Goal: Information Seeking & Learning: Learn about a topic

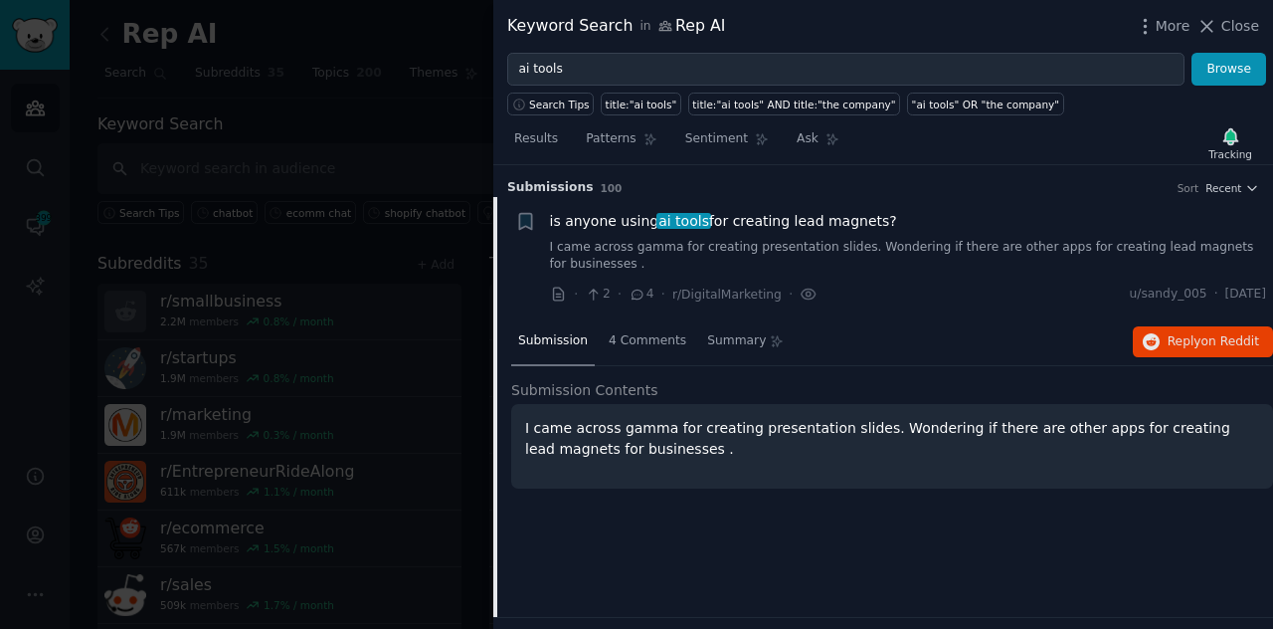
click at [1207, 27] on icon at bounding box center [1206, 26] width 21 height 21
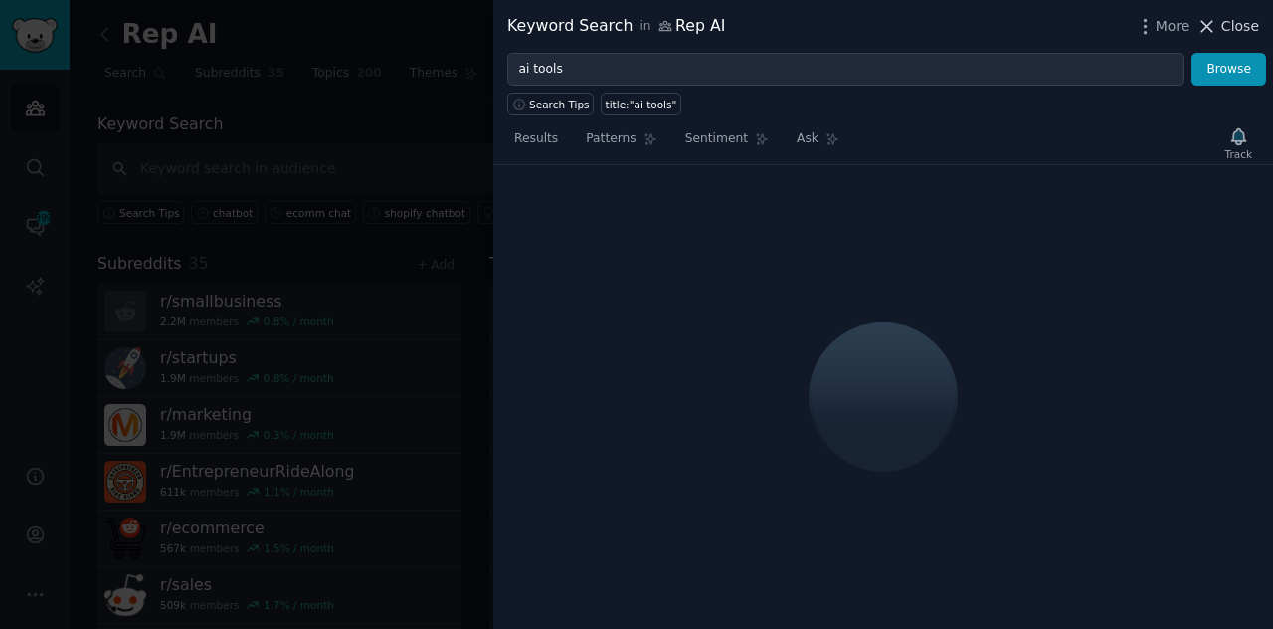
click at [1211, 24] on icon at bounding box center [1206, 26] width 21 height 21
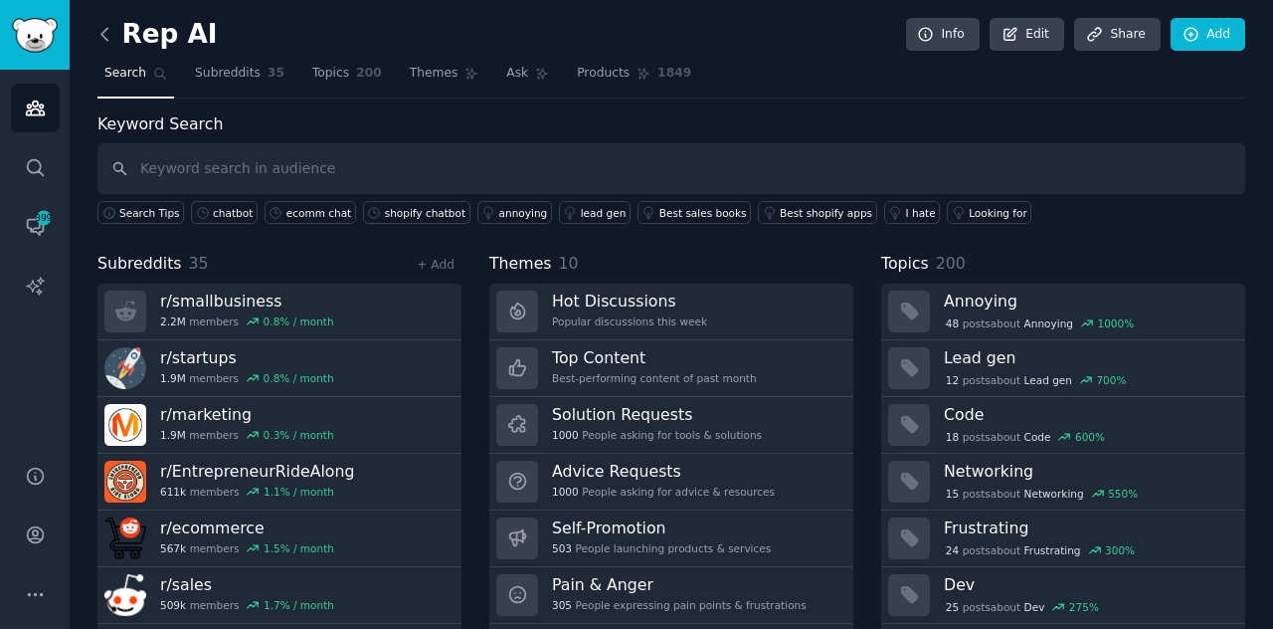
click at [99, 29] on icon at bounding box center [104, 34] width 21 height 21
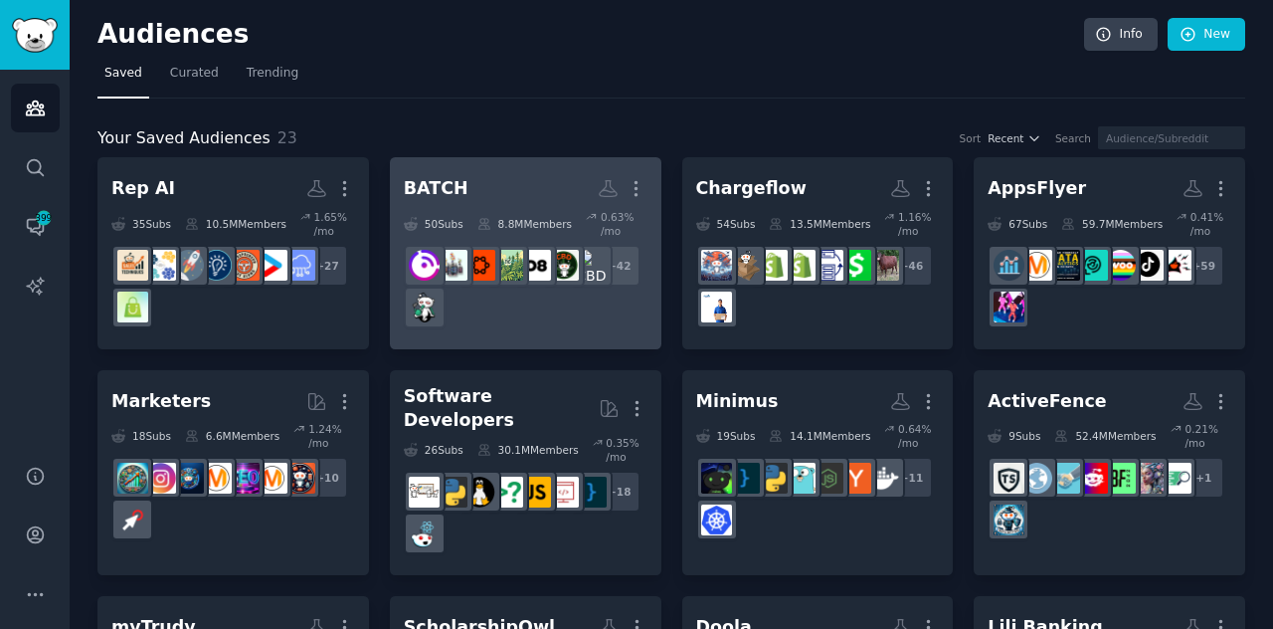
click at [541, 300] on div "+ 42" at bounding box center [526, 287] width 244 height 84
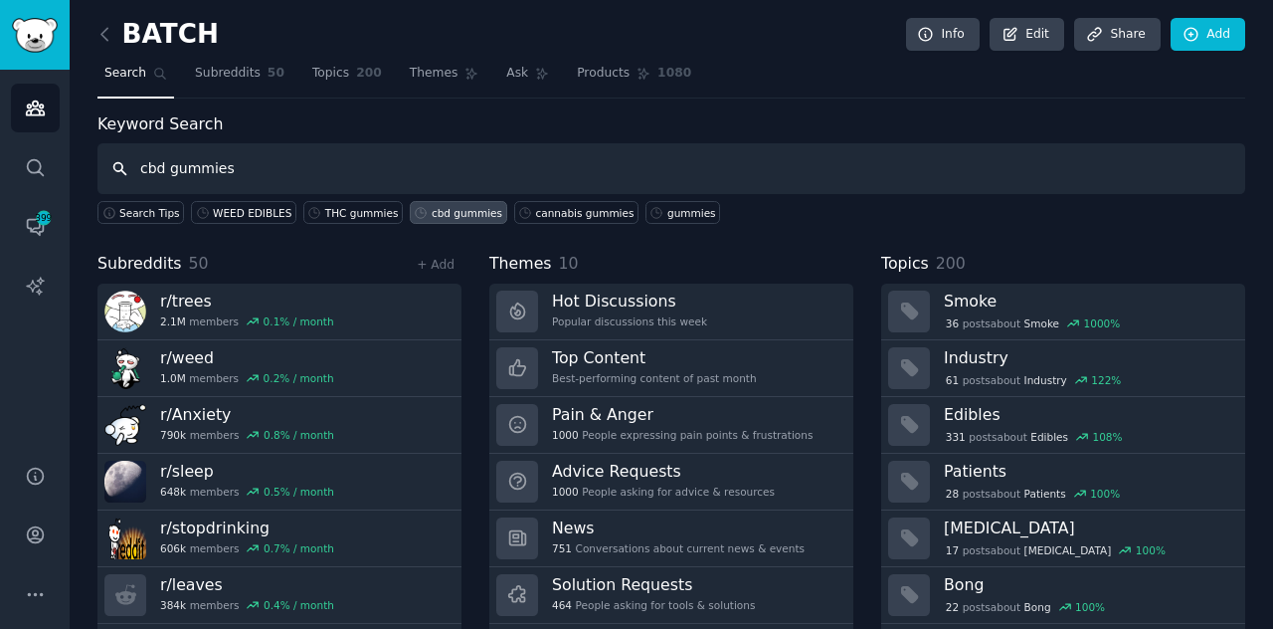
type input "cbd gummies"
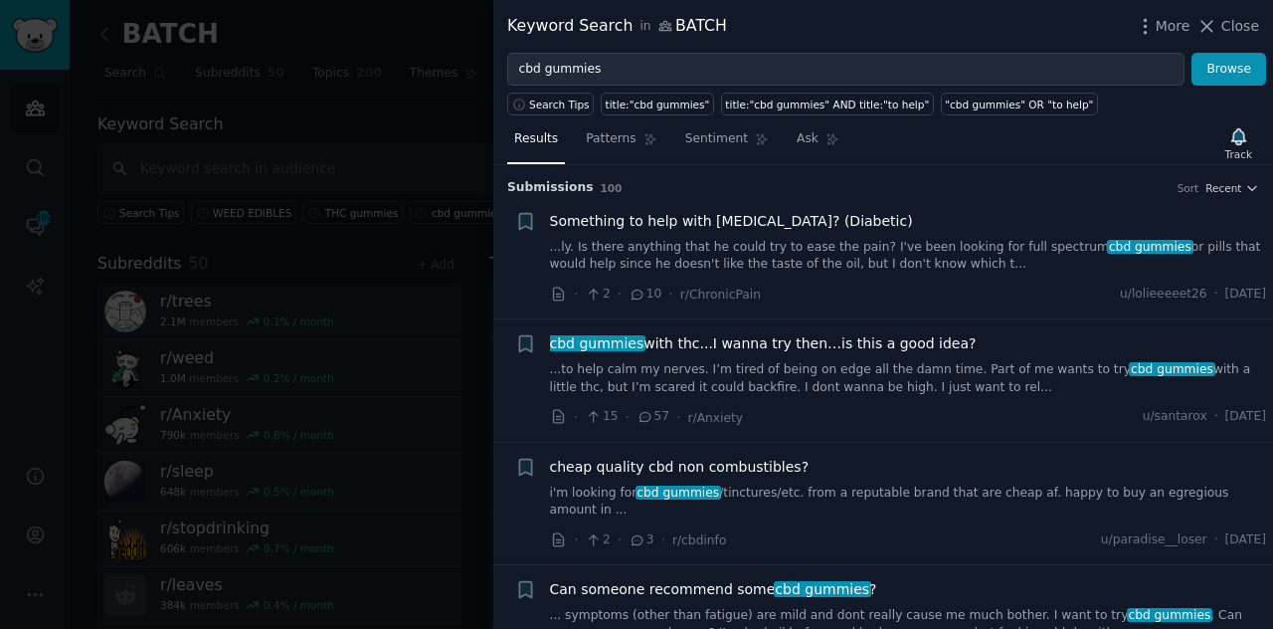
click at [887, 272] on div "Something to help with [MEDICAL_DATA]? (Diabetic) ...ly. Is there anything that…" at bounding box center [908, 258] width 717 height 94
click at [810, 257] on link "...ly. Is there anything that he could try to ease the pain? I've been looking …" at bounding box center [908, 256] width 717 height 35
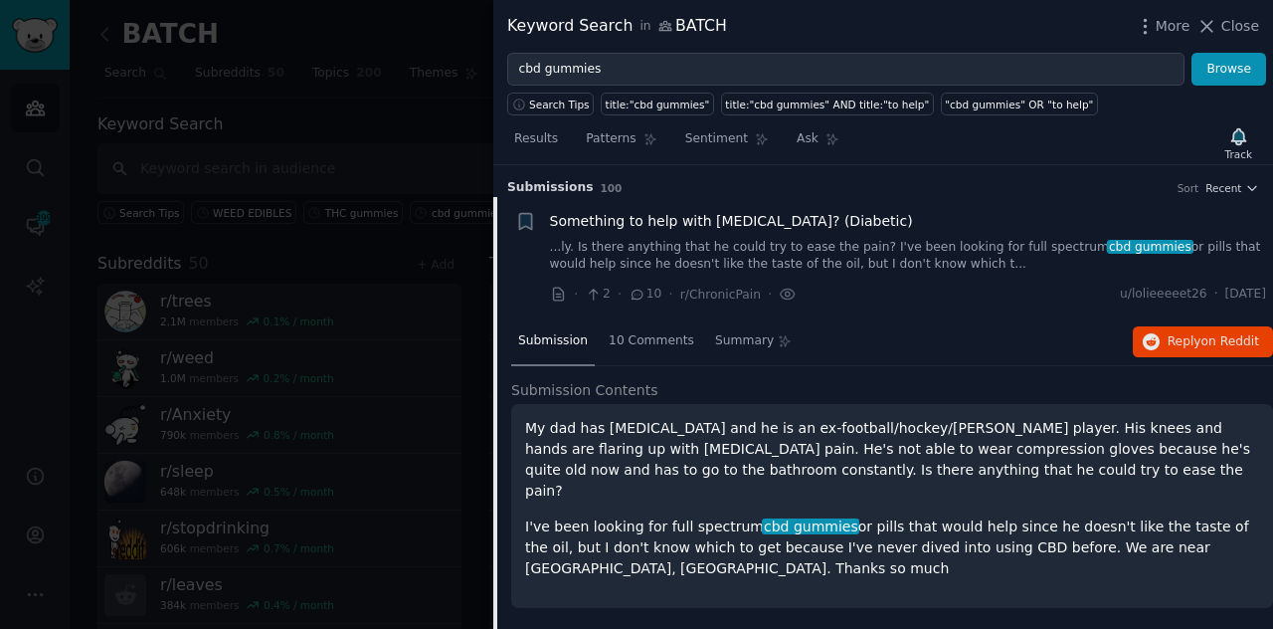
scroll to position [31, 0]
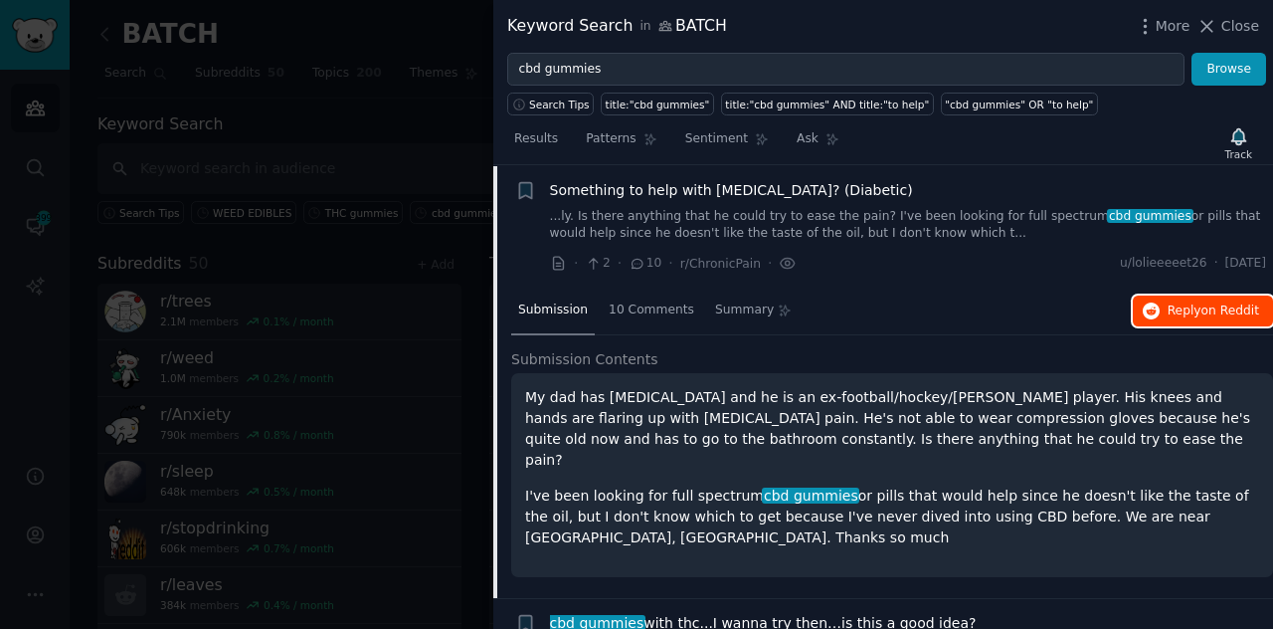
click at [1204, 303] on span "on Reddit" at bounding box center [1230, 310] width 58 height 14
click at [1239, 136] on icon "button" at bounding box center [1238, 136] width 14 height 16
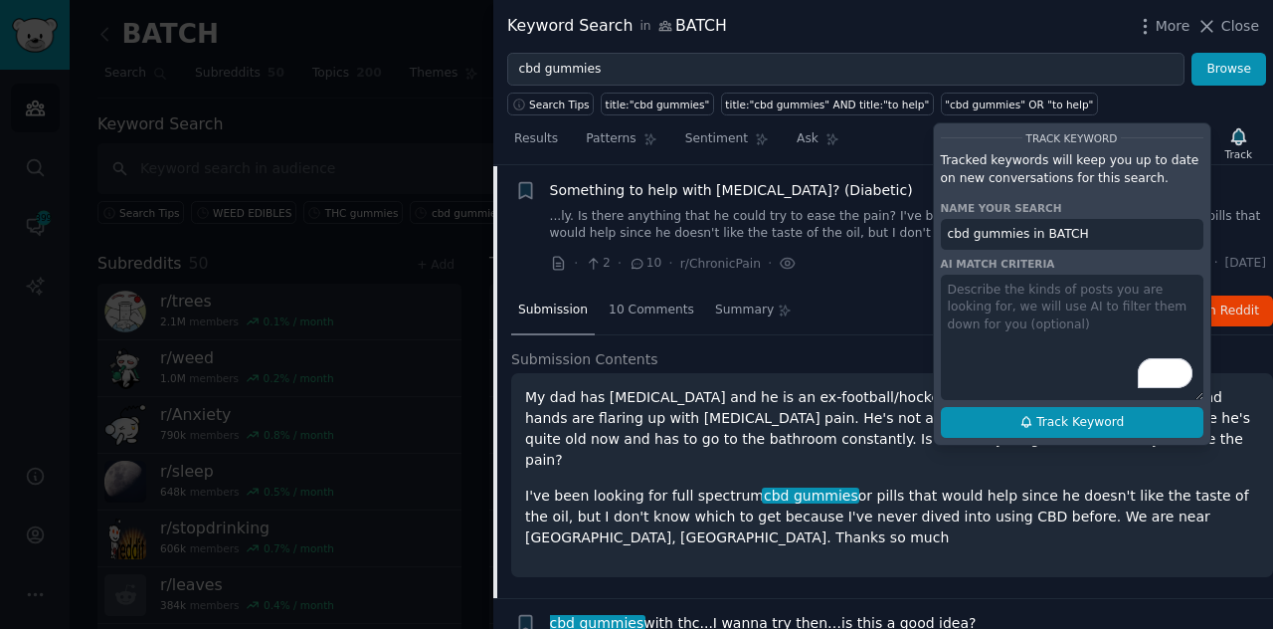
click at [1070, 423] on span "Track Keyword" at bounding box center [1080, 423] width 88 height 18
type input "cbd gummies in BATCH"
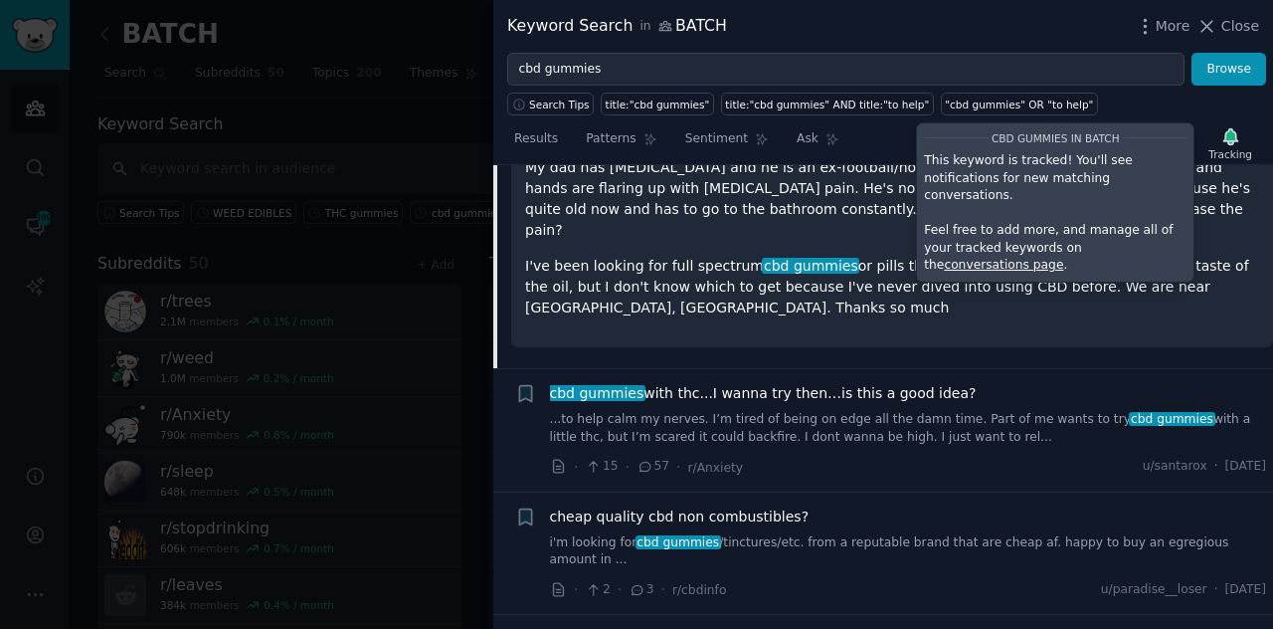
scroll to position [267, 0]
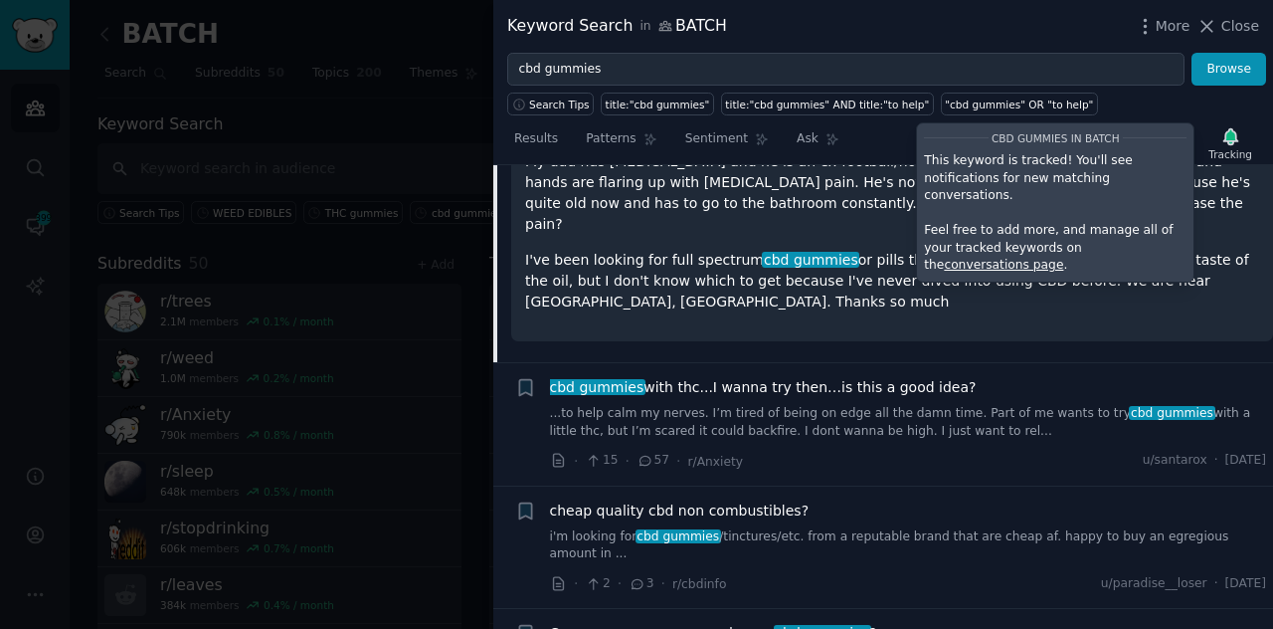
click at [928, 511] on div "cheap quality cbd non combustibles? i'm looking for cbd gummies /tinctures/etc.…" at bounding box center [908, 531] width 717 height 63
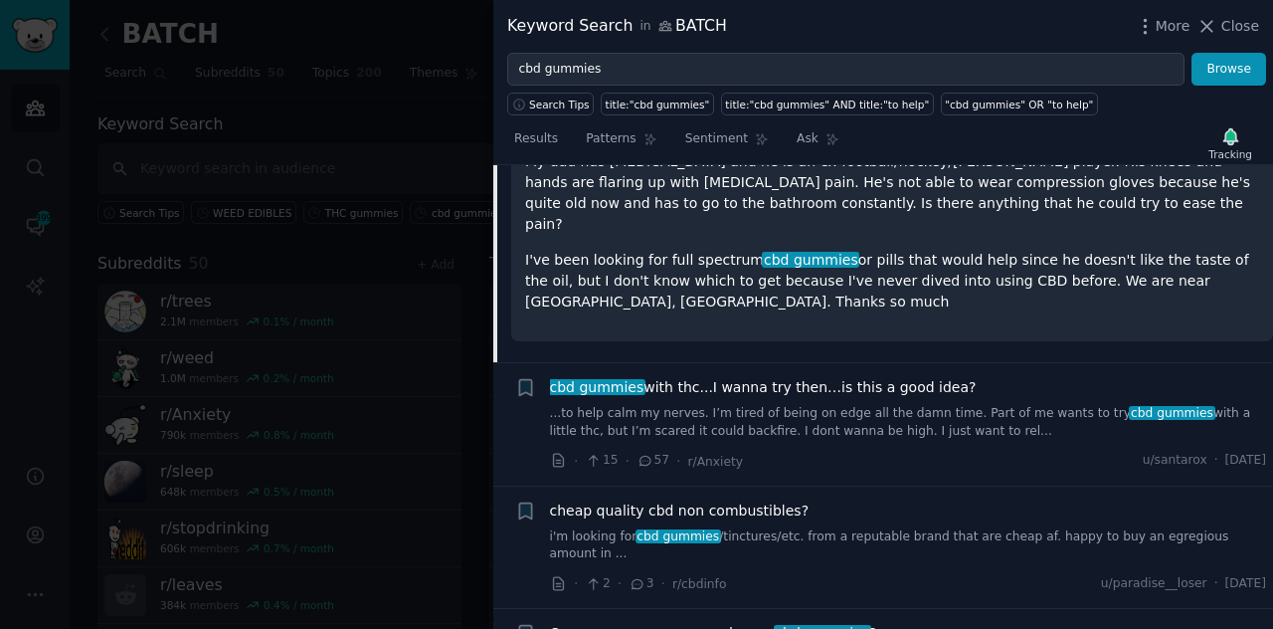
click at [891, 528] on link "i'm looking for cbd gummies /tinctures/etc. from a reputable brand that are che…" at bounding box center [908, 545] width 717 height 35
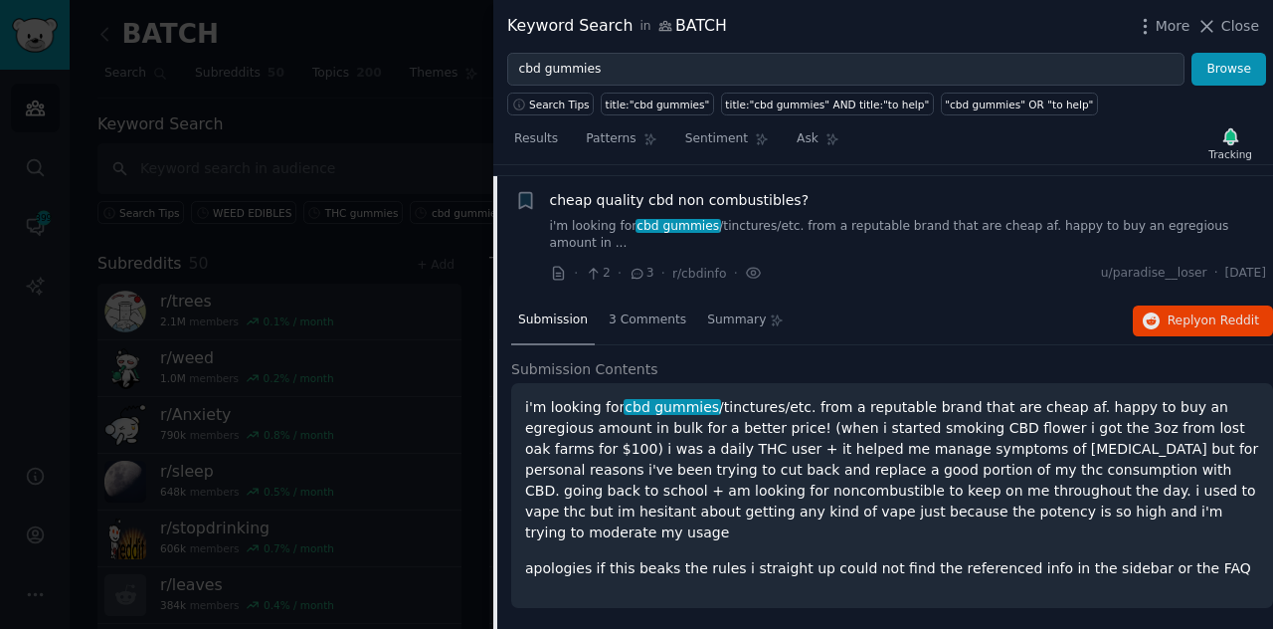
scroll to position [276, 0]
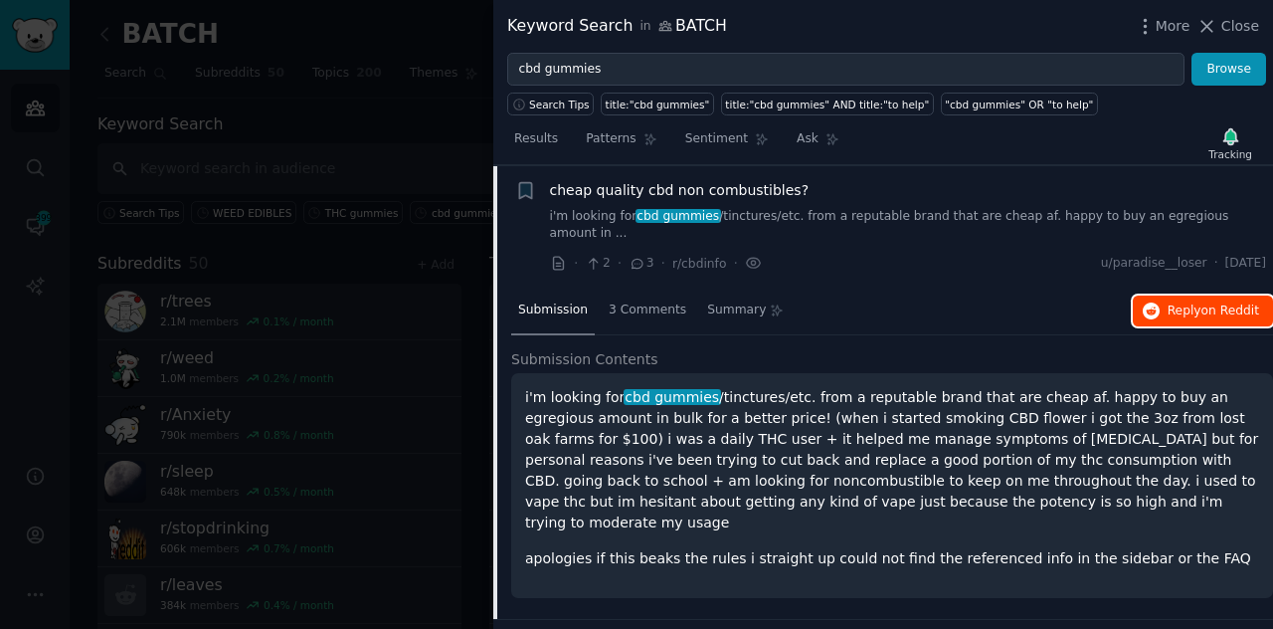
click at [1220, 303] on span "on Reddit" at bounding box center [1230, 310] width 58 height 14
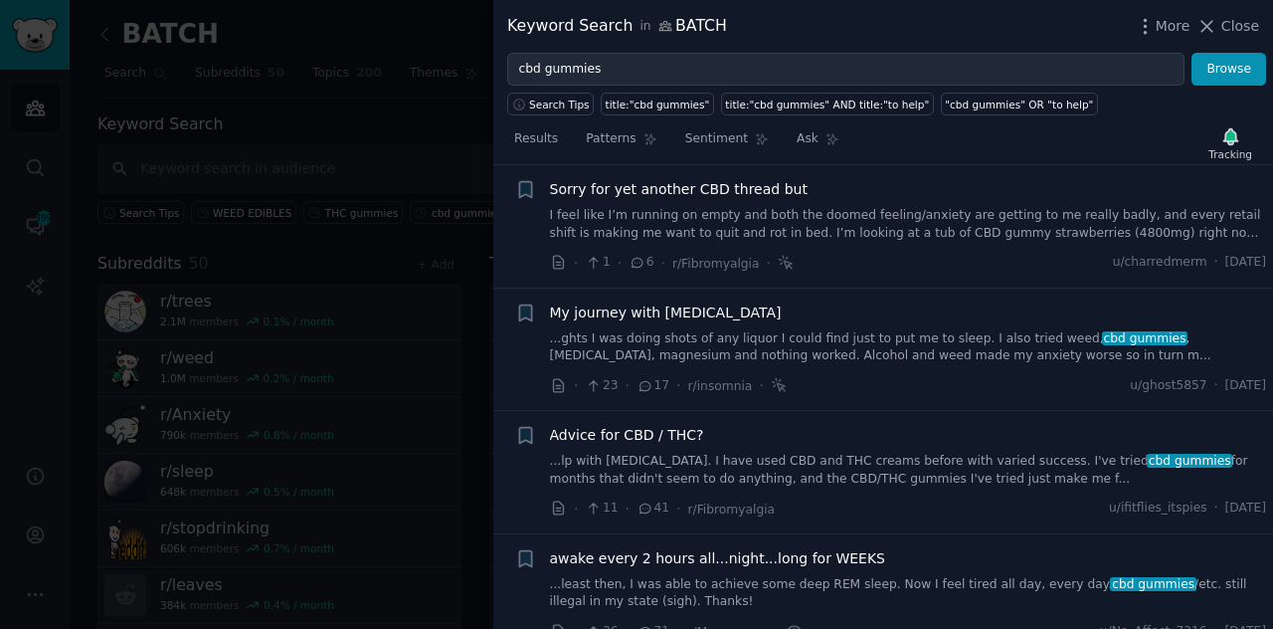
scroll to position [977, 0]
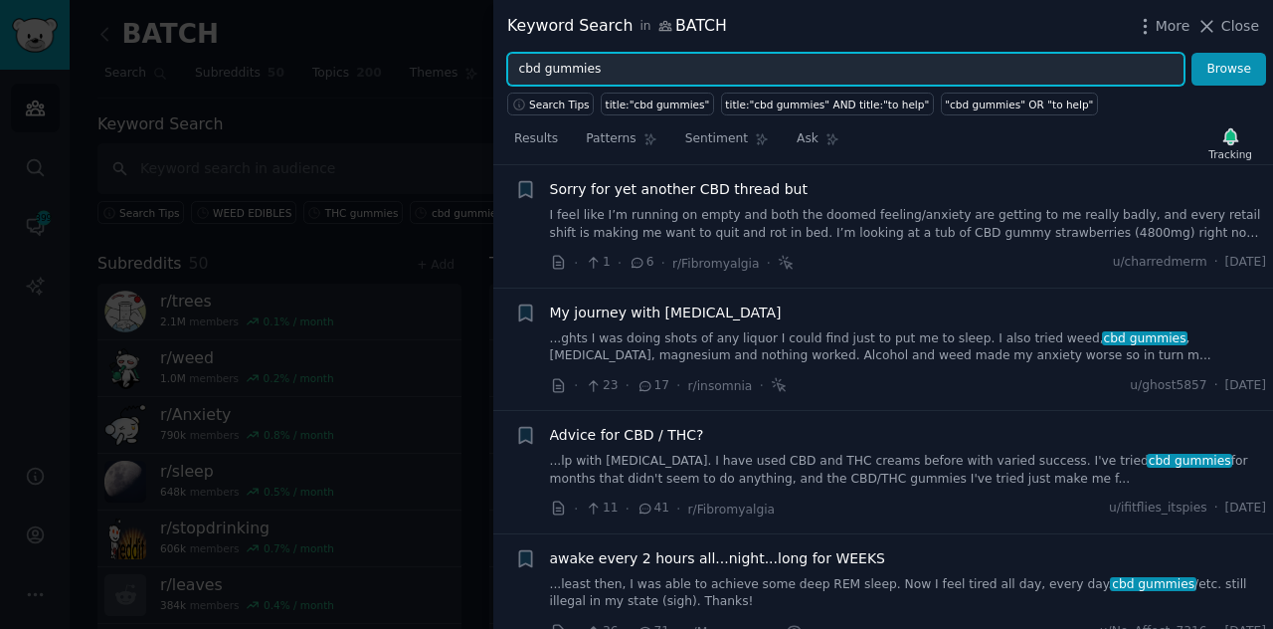
click at [534, 67] on input "cbd gummies" at bounding box center [845, 70] width 677 height 34
click at [643, 65] on input "cbd gummies" at bounding box center [845, 70] width 677 height 34
click at [1192, 53] on button "Browse" at bounding box center [1229, 70] width 75 height 34
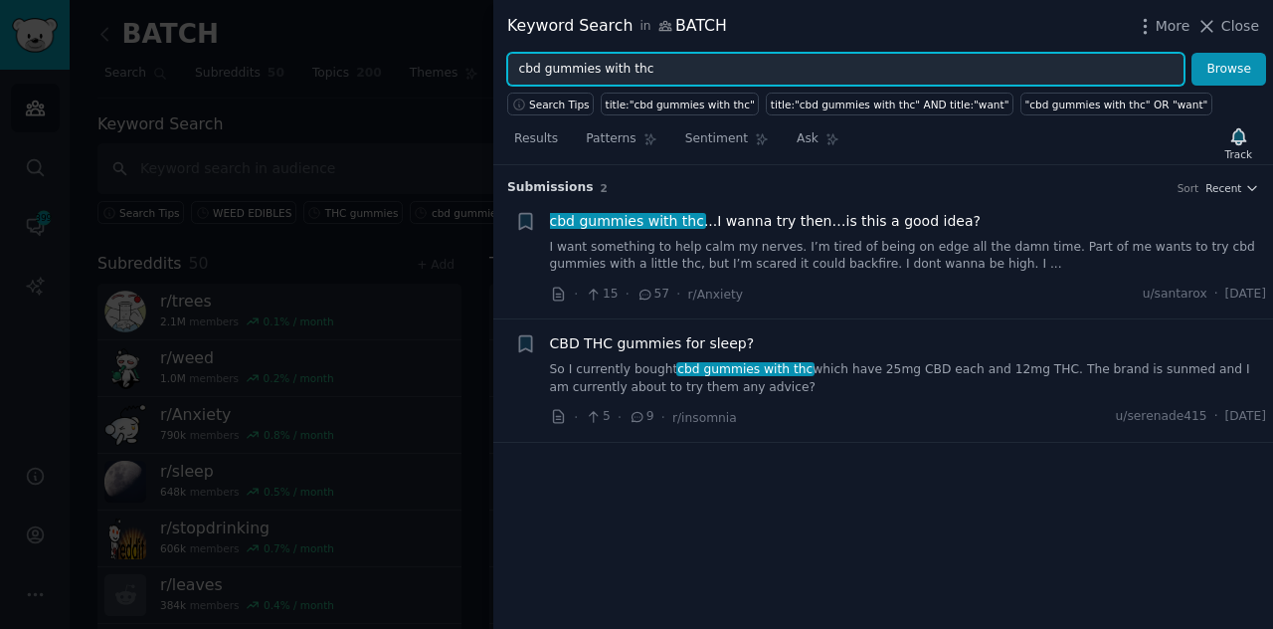
click at [595, 65] on input "cbd gummies with thc" at bounding box center [845, 70] width 677 height 34
click at [1192, 53] on button "Browse" at bounding box center [1229, 70] width 75 height 34
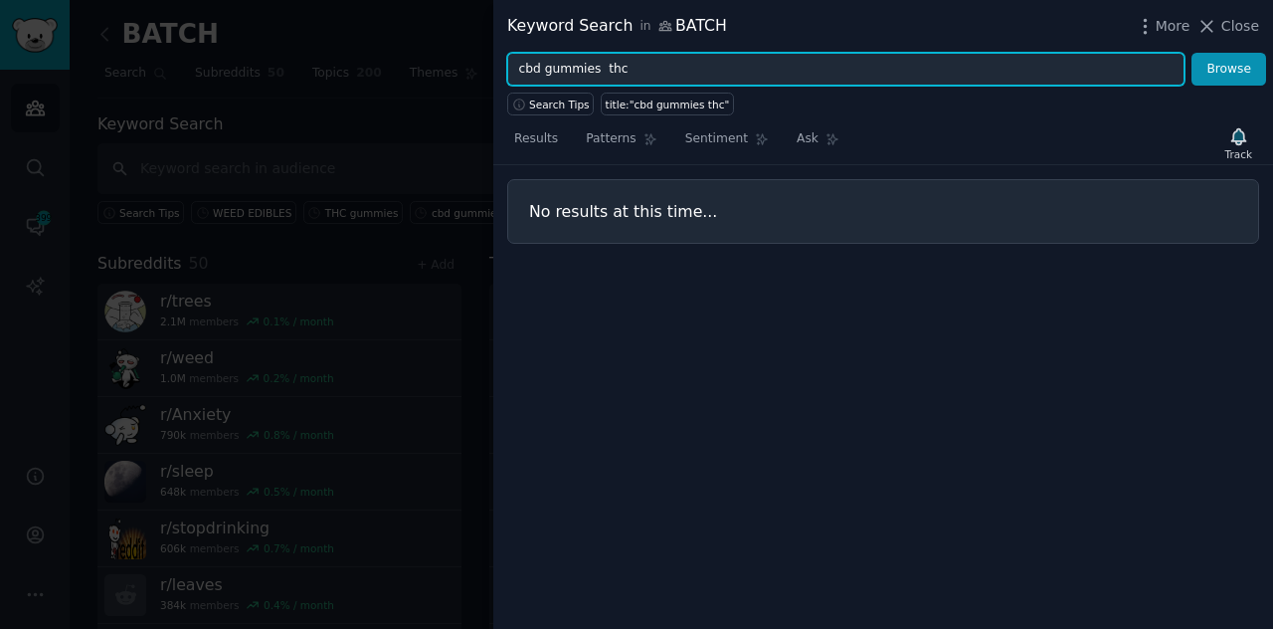
click at [606, 68] on input "cbd gummies thc" at bounding box center [845, 70] width 677 height 34
click at [519, 66] on input "cbd gummies" at bounding box center [845, 70] width 677 height 34
paste input "thc"
click at [1192, 53] on button "Browse" at bounding box center [1229, 70] width 75 height 34
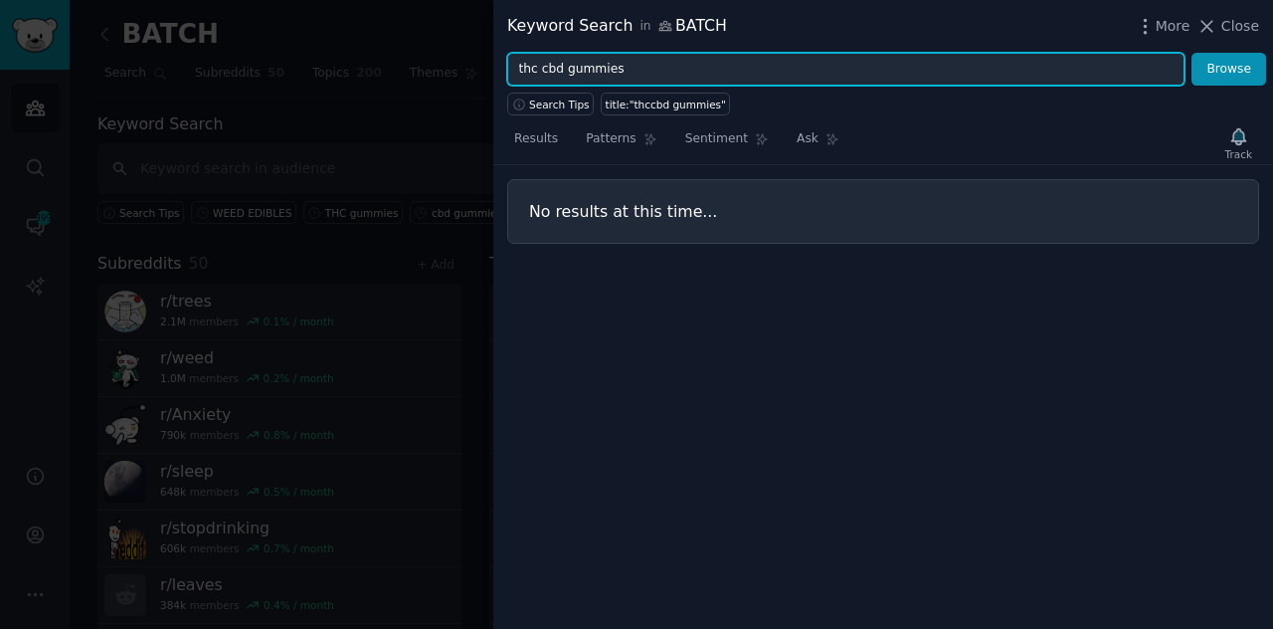
click at [547, 62] on input "thc cbd gummies" at bounding box center [845, 70] width 677 height 34
type input "thc gummies"
click at [1192, 53] on button "Browse" at bounding box center [1229, 70] width 75 height 34
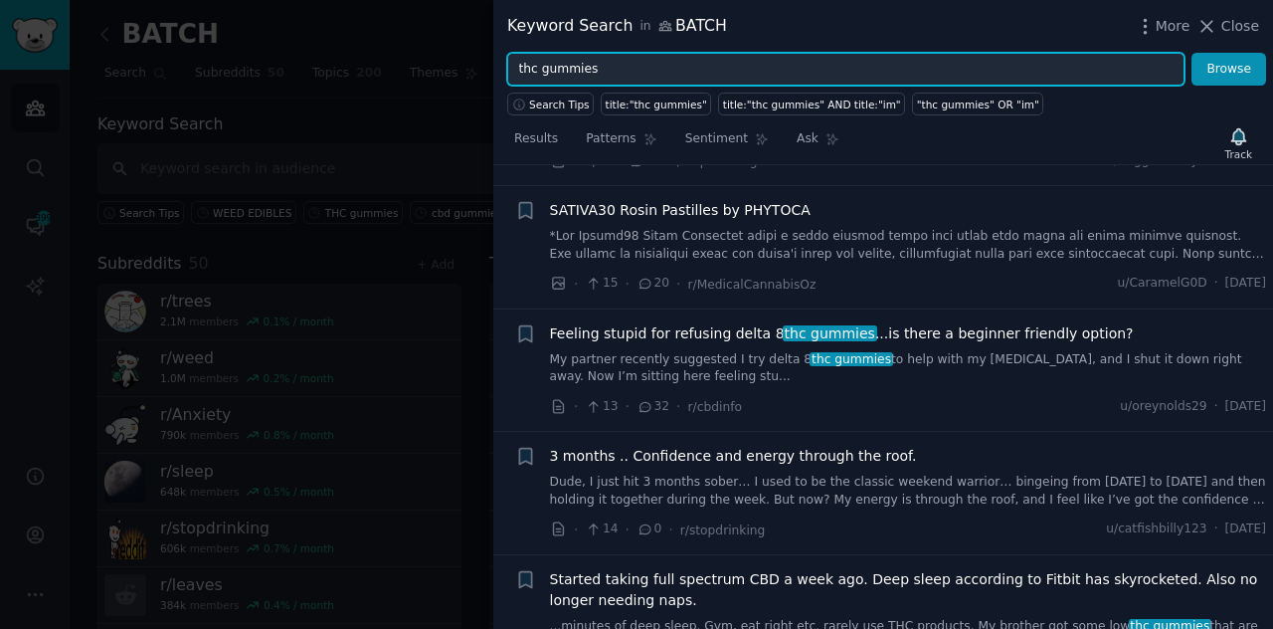
scroll to position [137, 0]
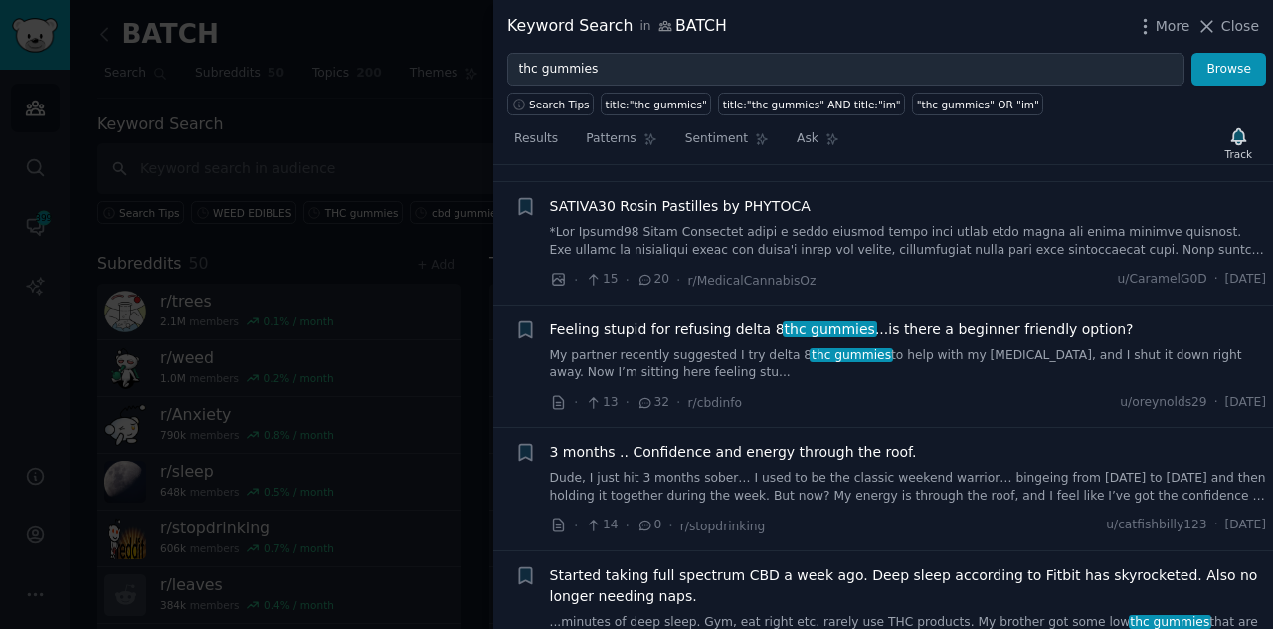
click at [833, 460] on div "3 months .. Confidence and energy through the roof. [PERSON_NAME], I just hit 3…" at bounding box center [908, 473] width 717 height 63
click at [815, 470] on link "Dude, I just hit 3 months sober… I used to be the classic weekend warrior… bing…" at bounding box center [908, 486] width 717 height 35
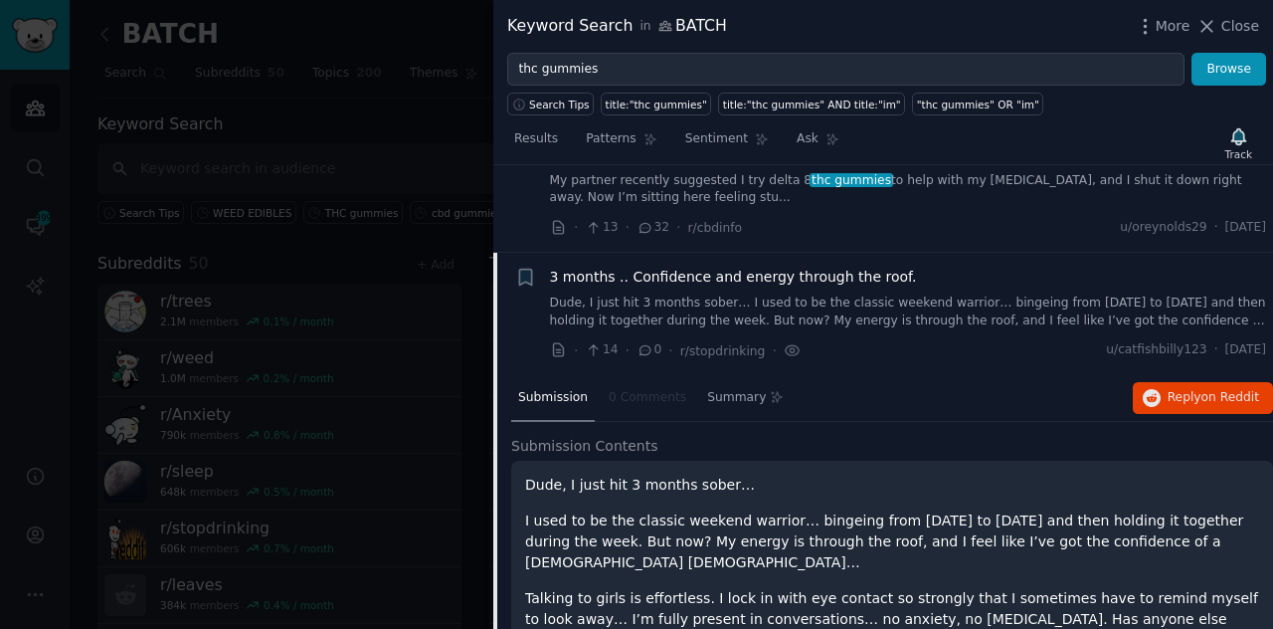
scroll to position [240, 0]
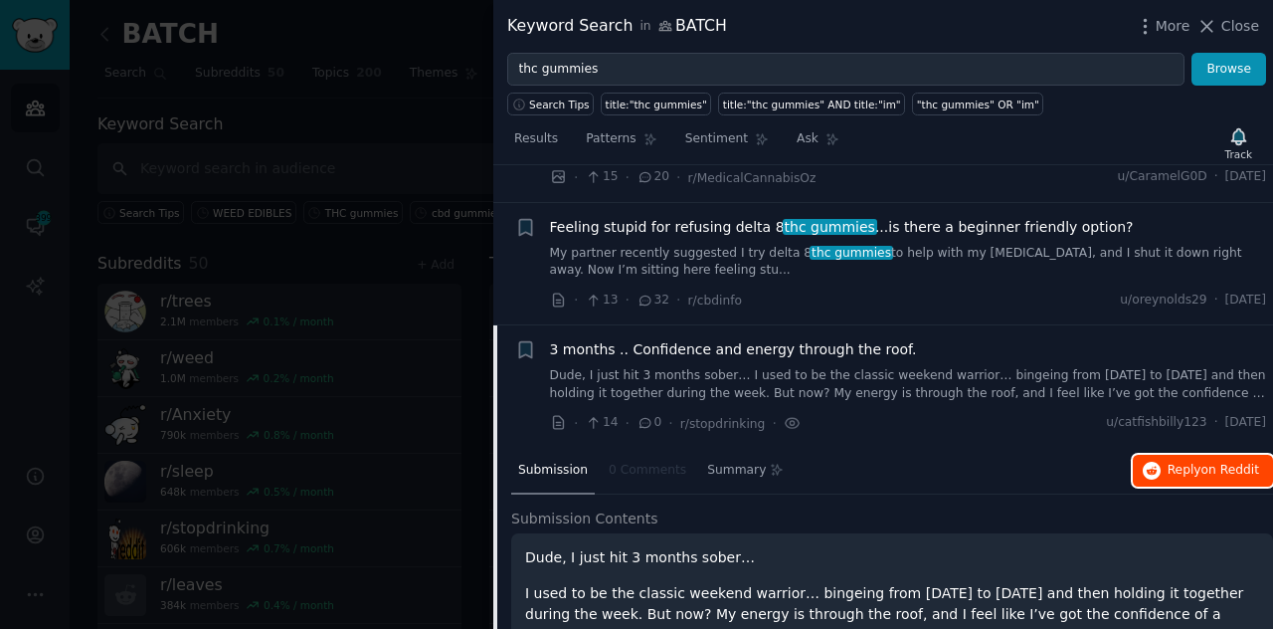
click at [1185, 479] on button "Reply on Reddit" at bounding box center [1203, 471] width 140 height 32
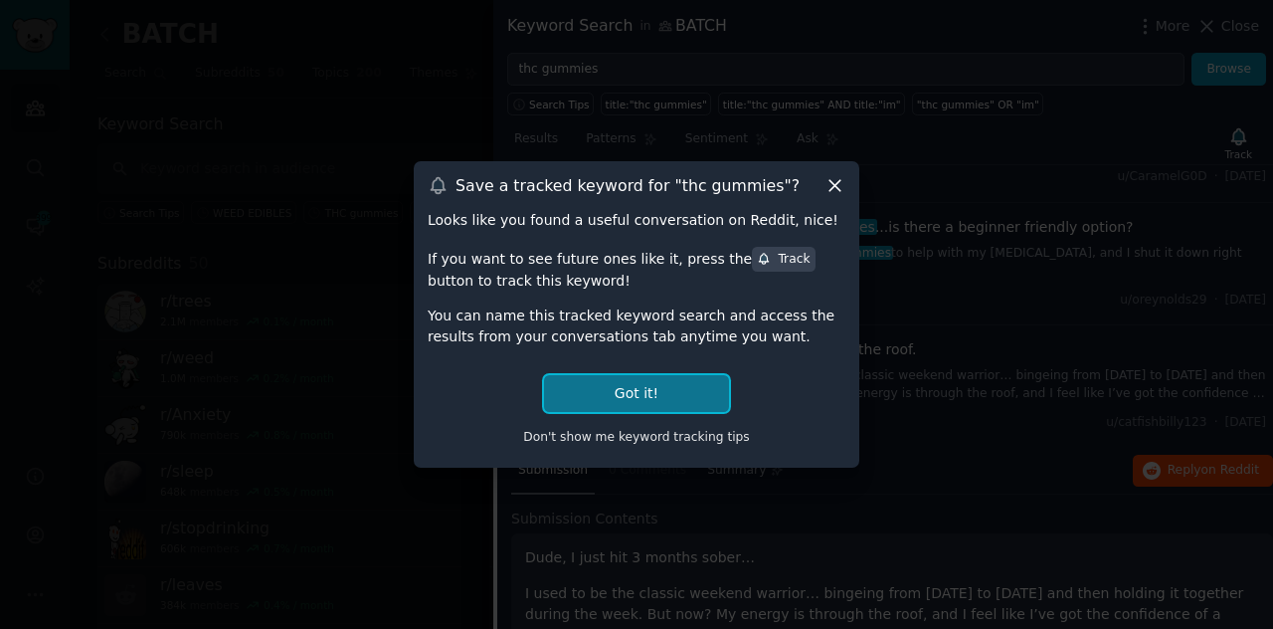
click at [659, 387] on button "Got it!" at bounding box center [636, 393] width 185 height 37
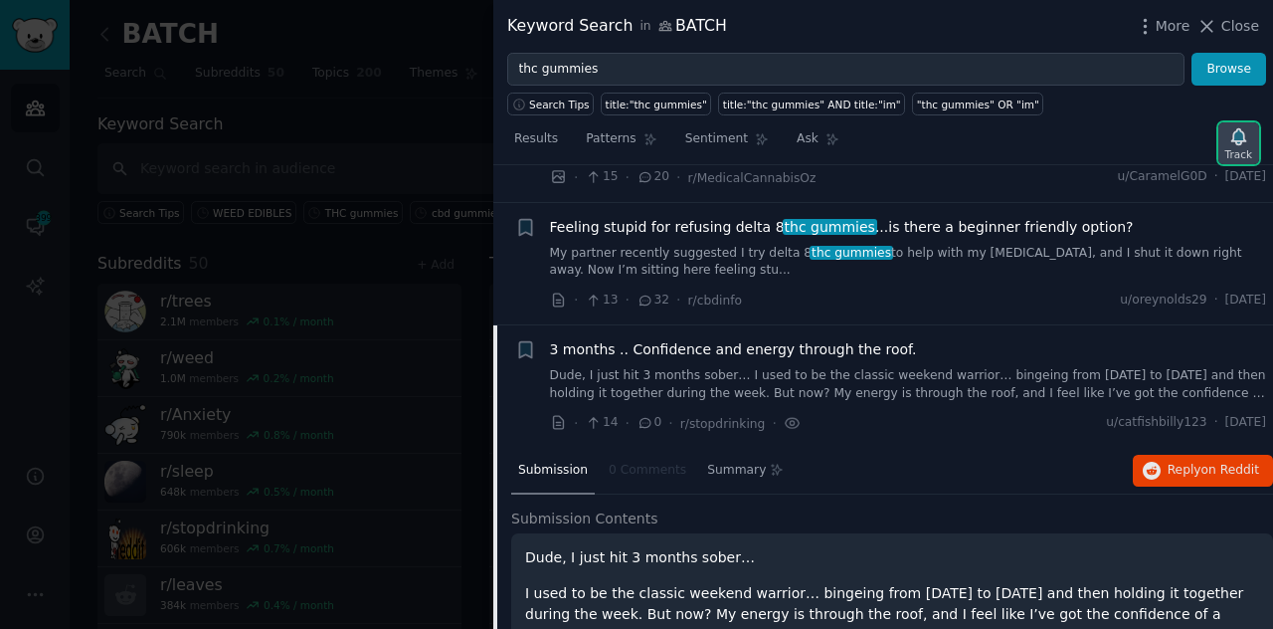
click at [1237, 140] on icon "button" at bounding box center [1238, 136] width 14 height 16
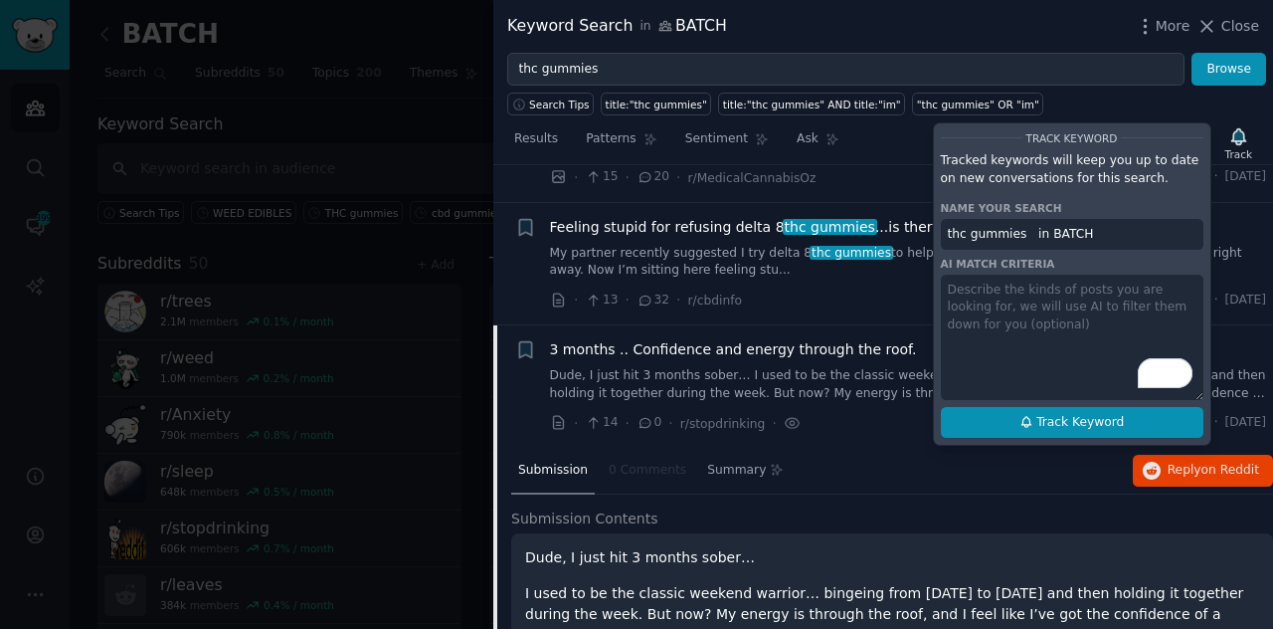
click at [1103, 425] on span "Track Keyword" at bounding box center [1080, 423] width 88 height 18
type input "thc gummies in BATCH"
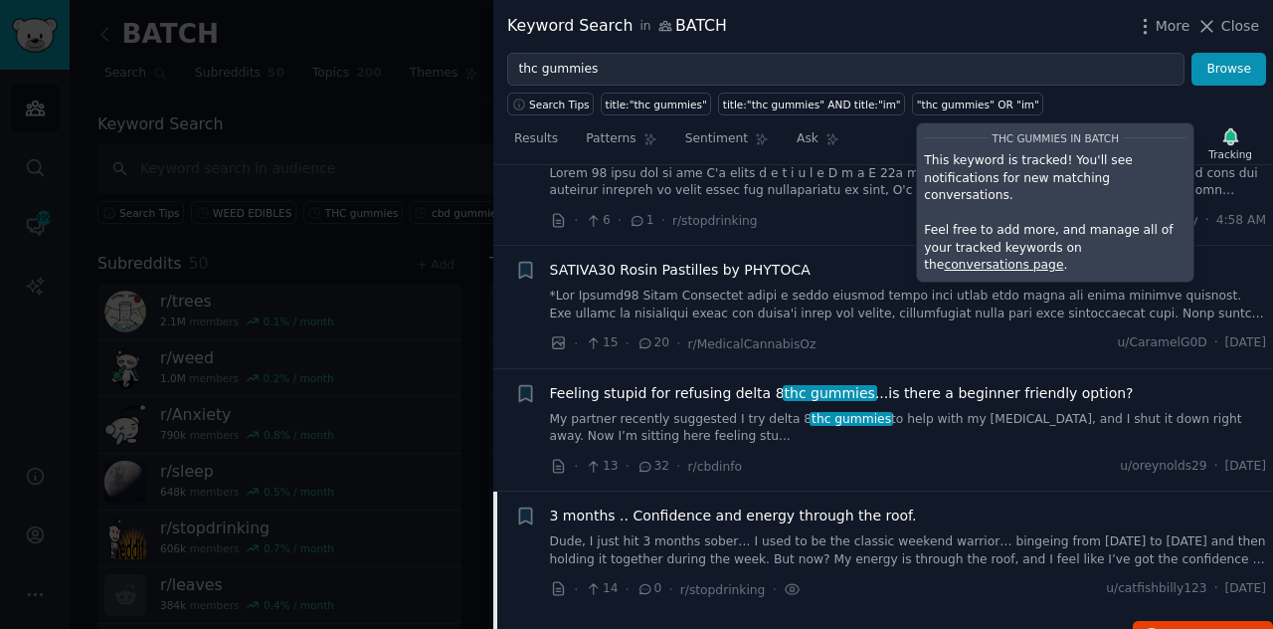
scroll to position [0, 0]
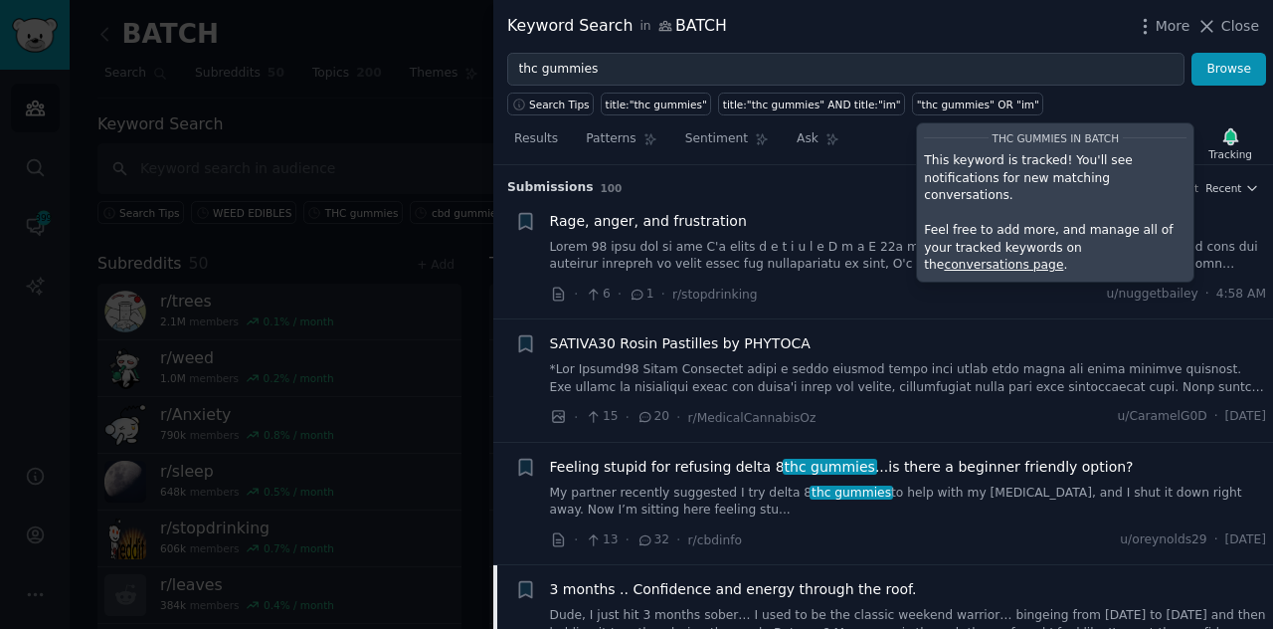
click at [836, 235] on div "Rage, anger, and frustration" at bounding box center [908, 242] width 717 height 63
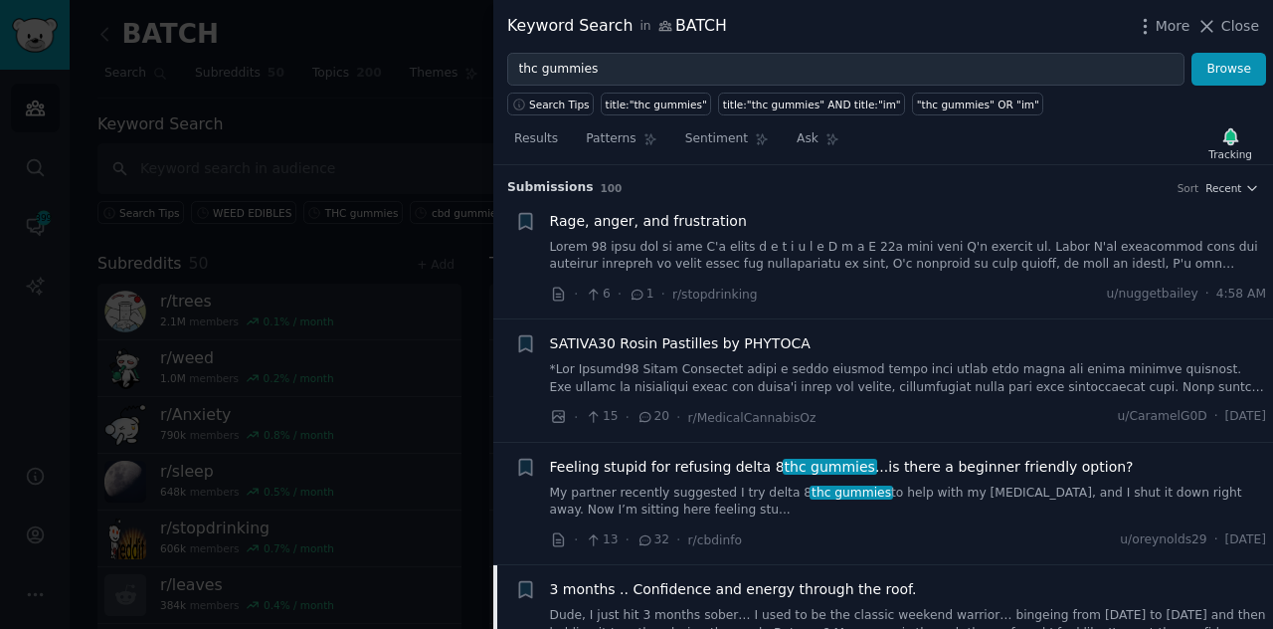
click at [822, 240] on link at bounding box center [908, 256] width 717 height 35
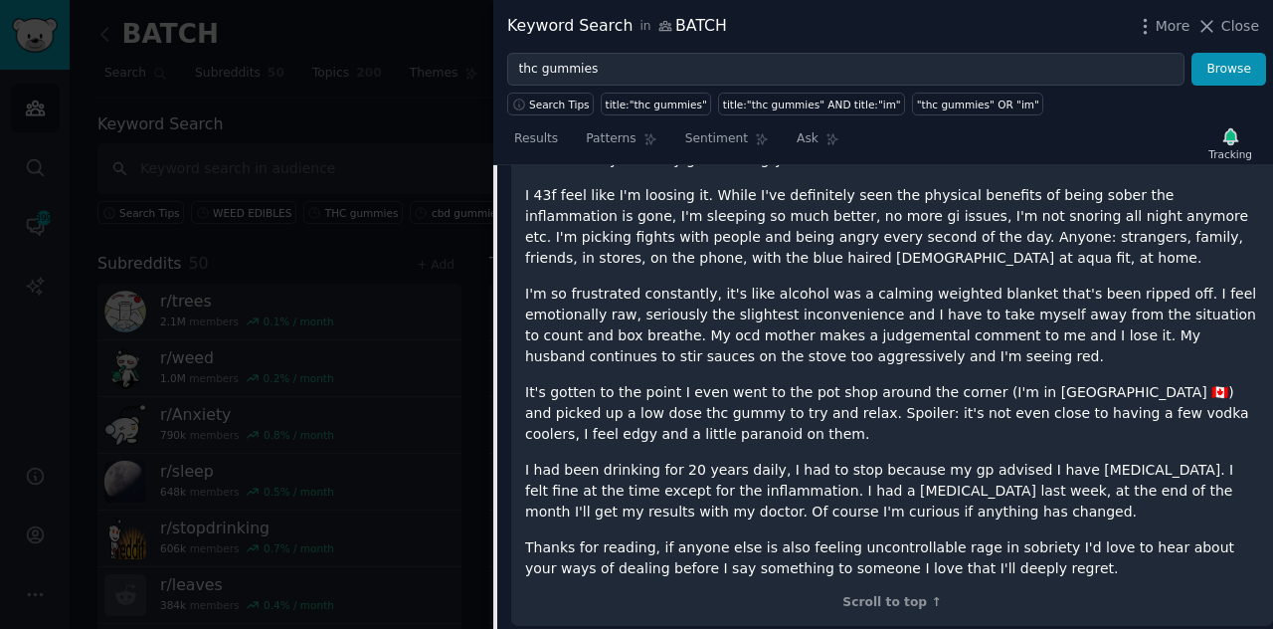
scroll to position [270, 0]
